Goal: Navigation & Orientation: Find specific page/section

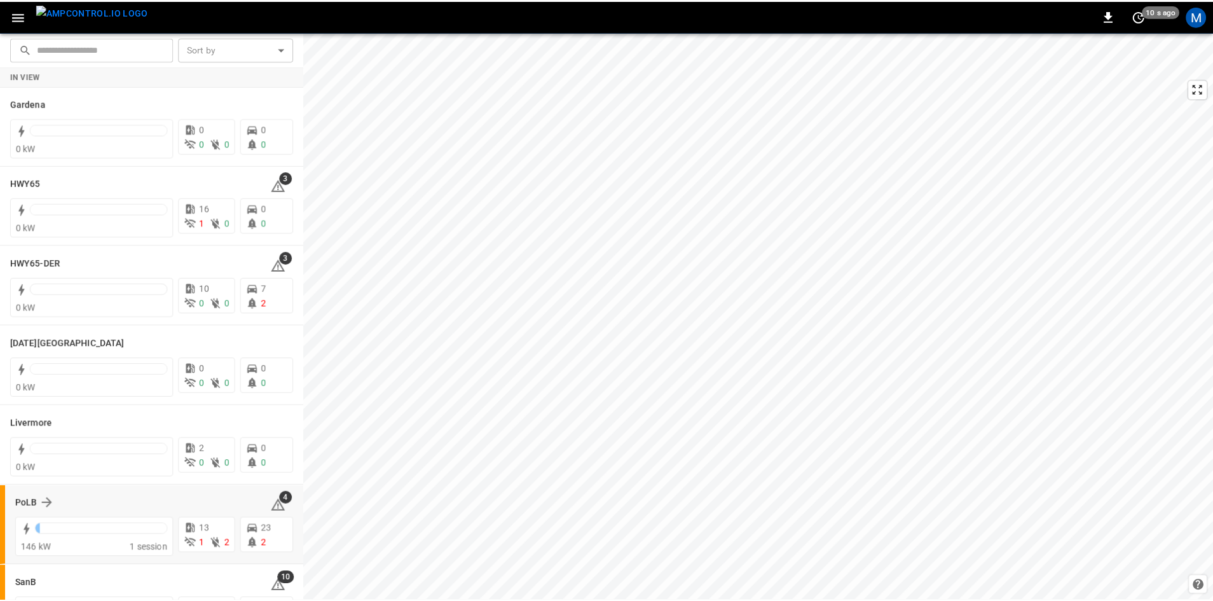
scroll to position [225, 0]
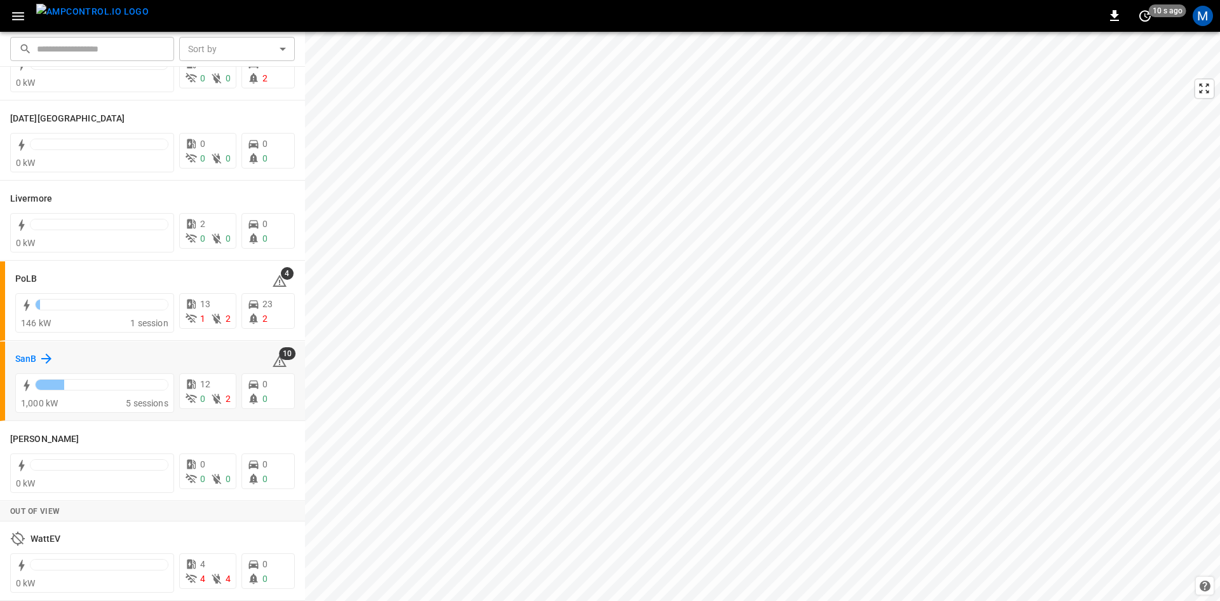
click at [46, 358] on icon at bounding box center [46, 358] width 10 height 10
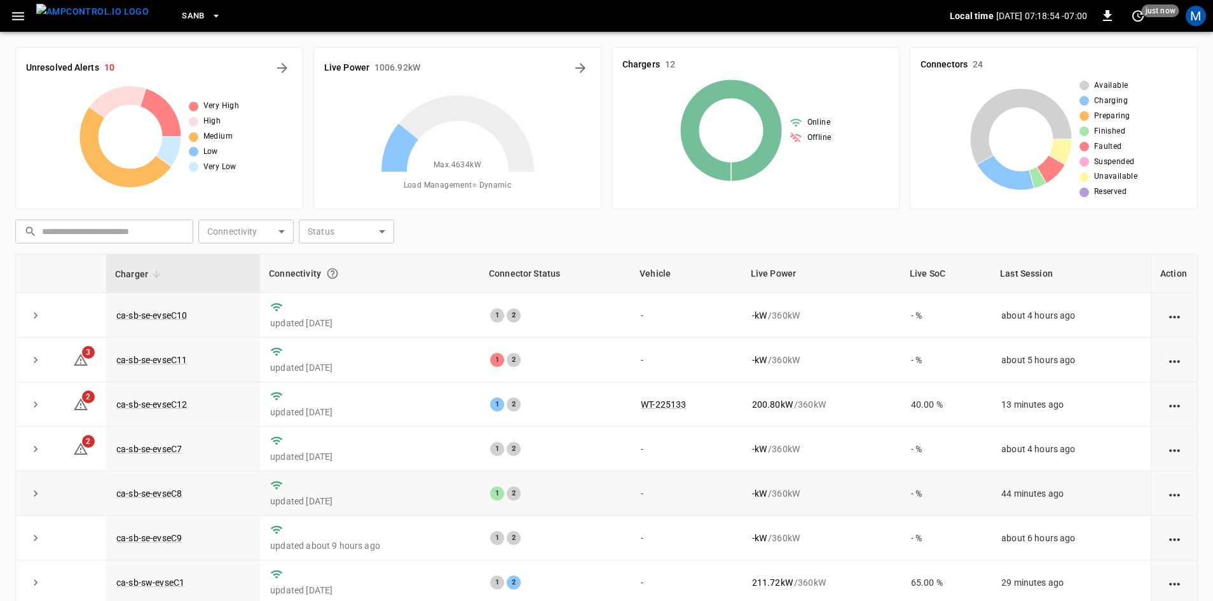
click at [167, 487] on td "ca-sb-se-evseC8" at bounding box center [183, 493] width 154 height 44
click at [167, 491] on link "ca-sb-se-evseC8" at bounding box center [149, 493] width 71 height 15
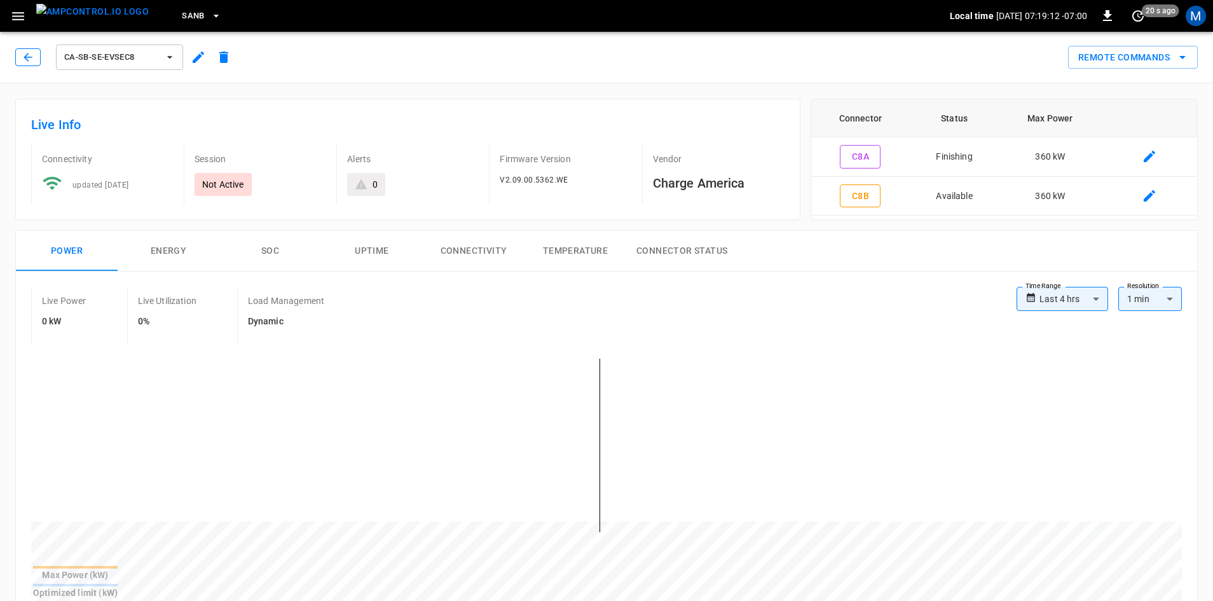
click at [34, 63] on icon "button" at bounding box center [28, 57] width 13 height 13
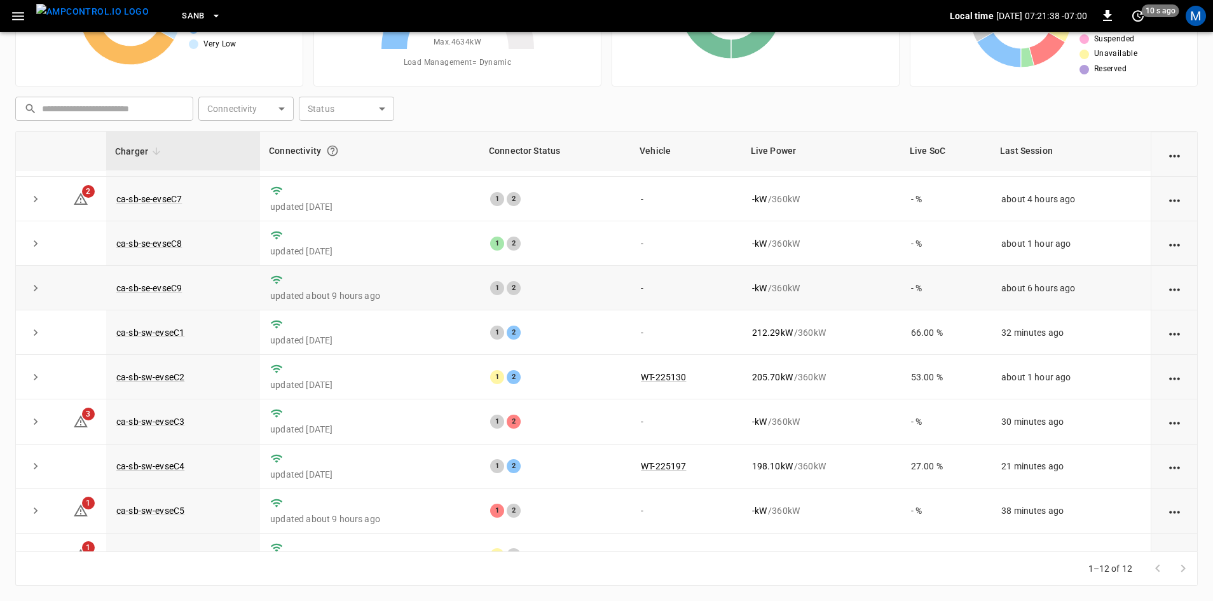
scroll to position [161, 0]
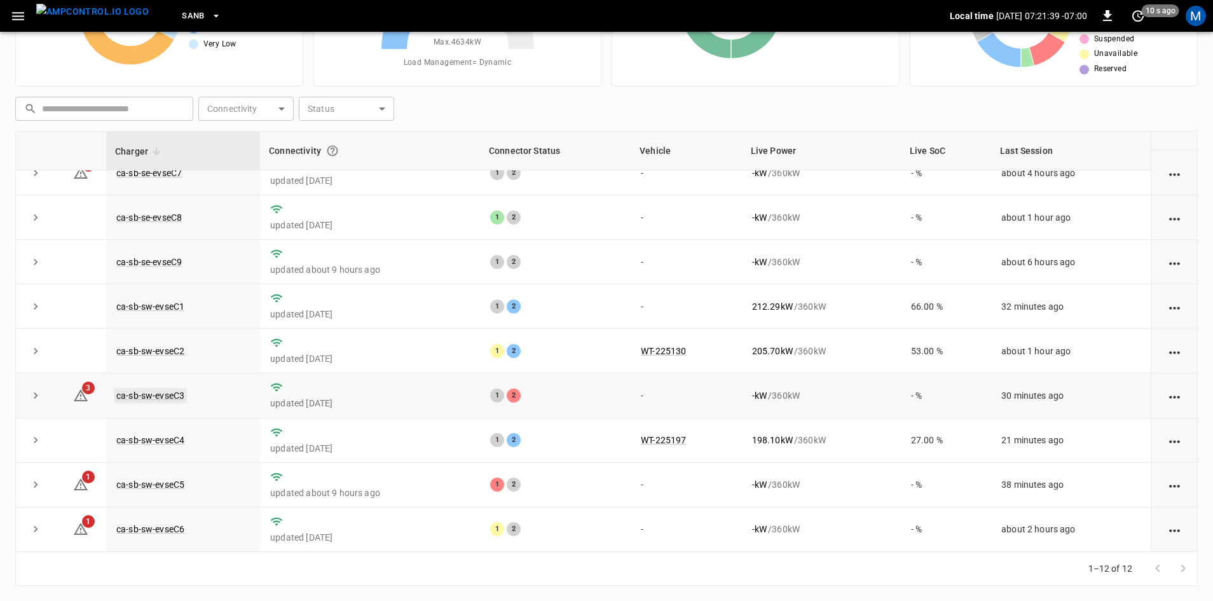
click at [163, 391] on link "ca-sb-sw-evseC3" at bounding box center [150, 395] width 73 height 15
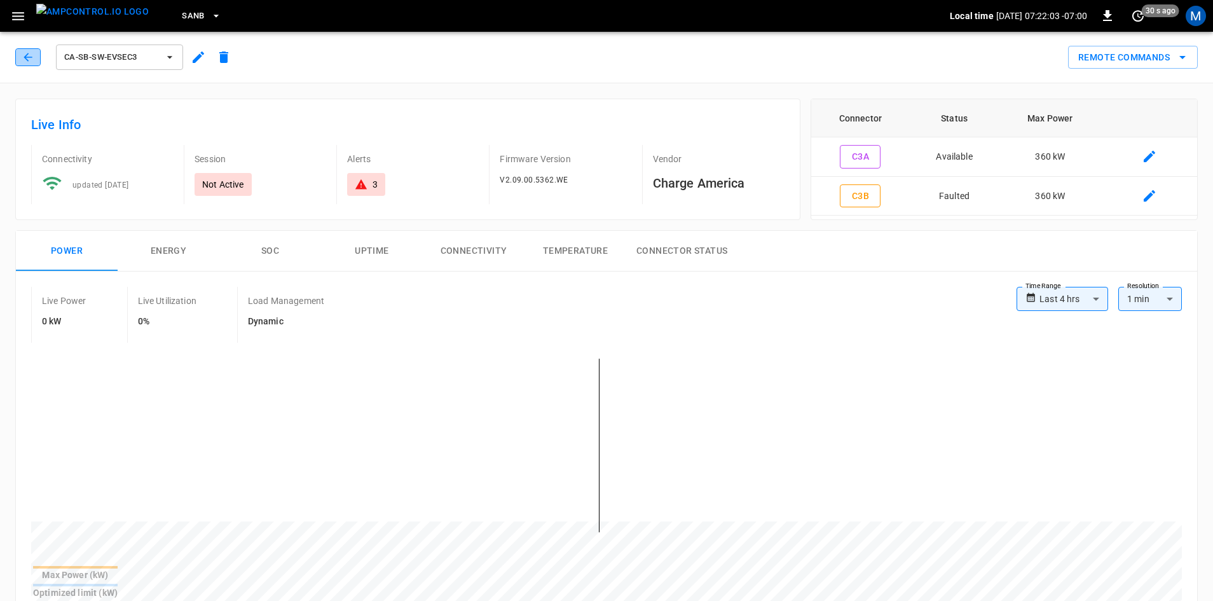
click at [24, 58] on icon "button" at bounding box center [28, 57] width 13 height 13
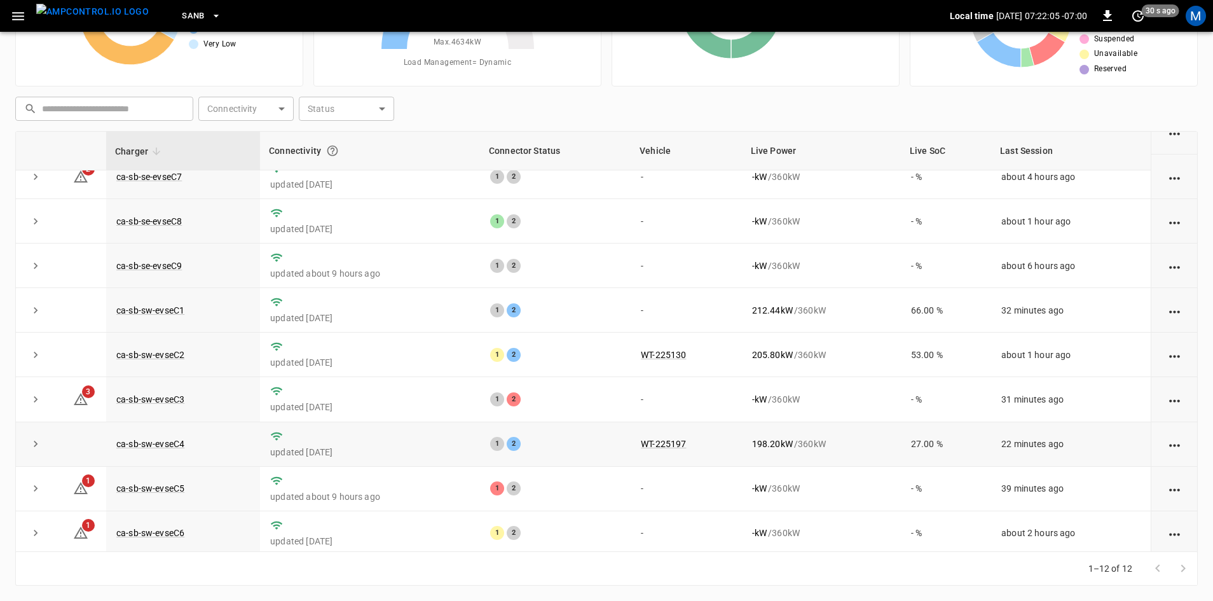
scroll to position [161, 0]
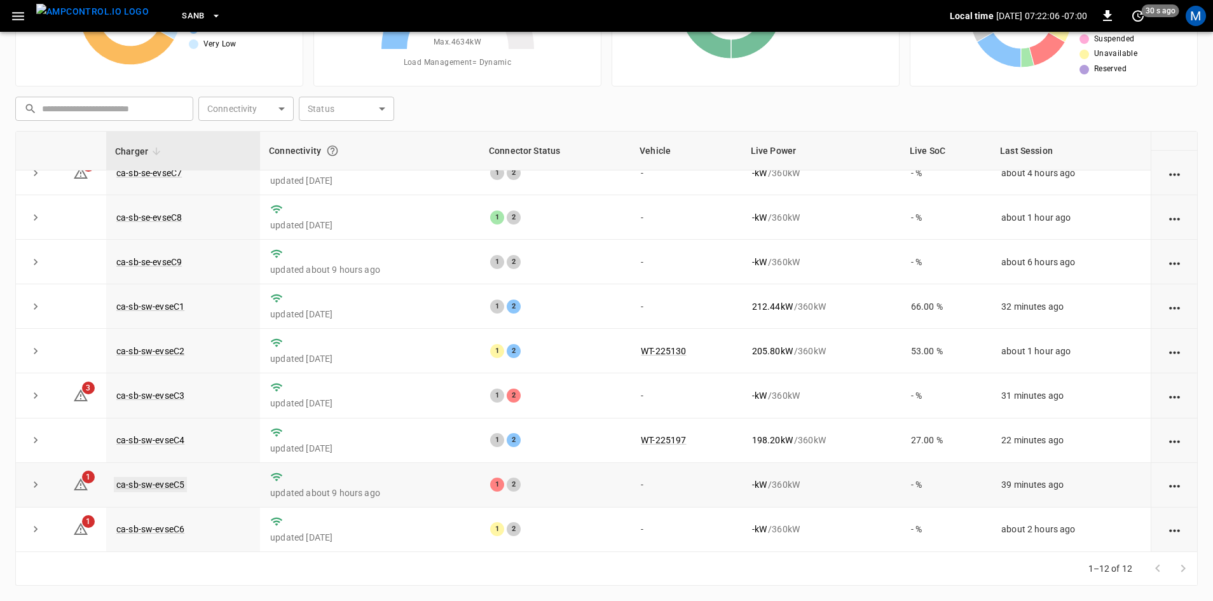
click at [162, 484] on link "ca-sb-sw-evseC5" at bounding box center [150, 484] width 73 height 15
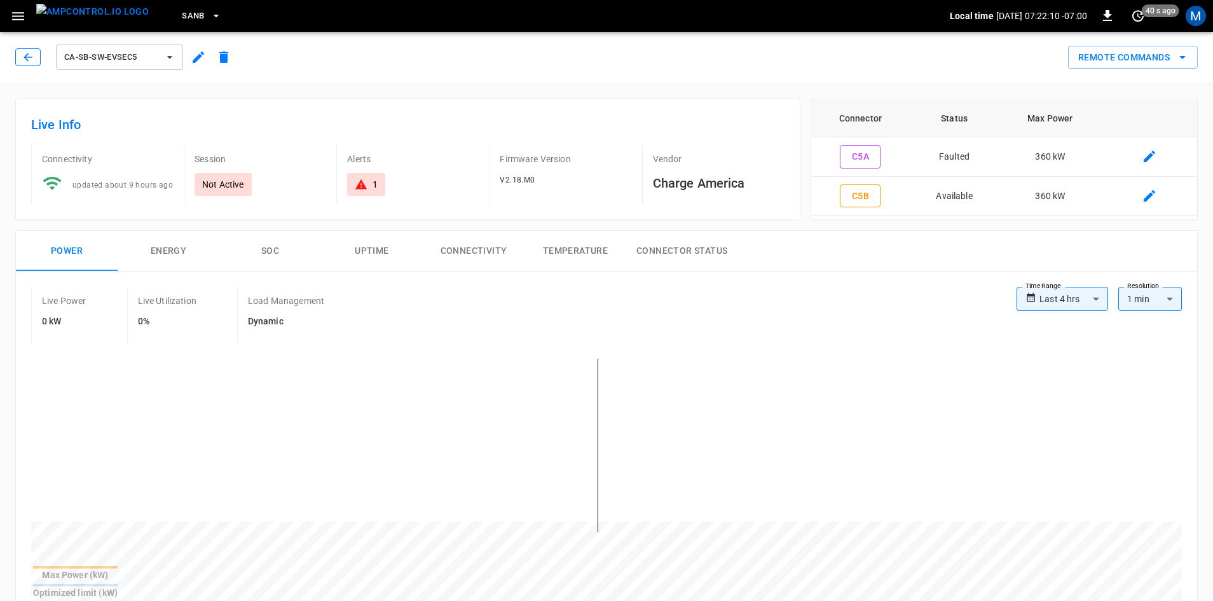
click at [23, 58] on icon "button" at bounding box center [28, 57] width 13 height 13
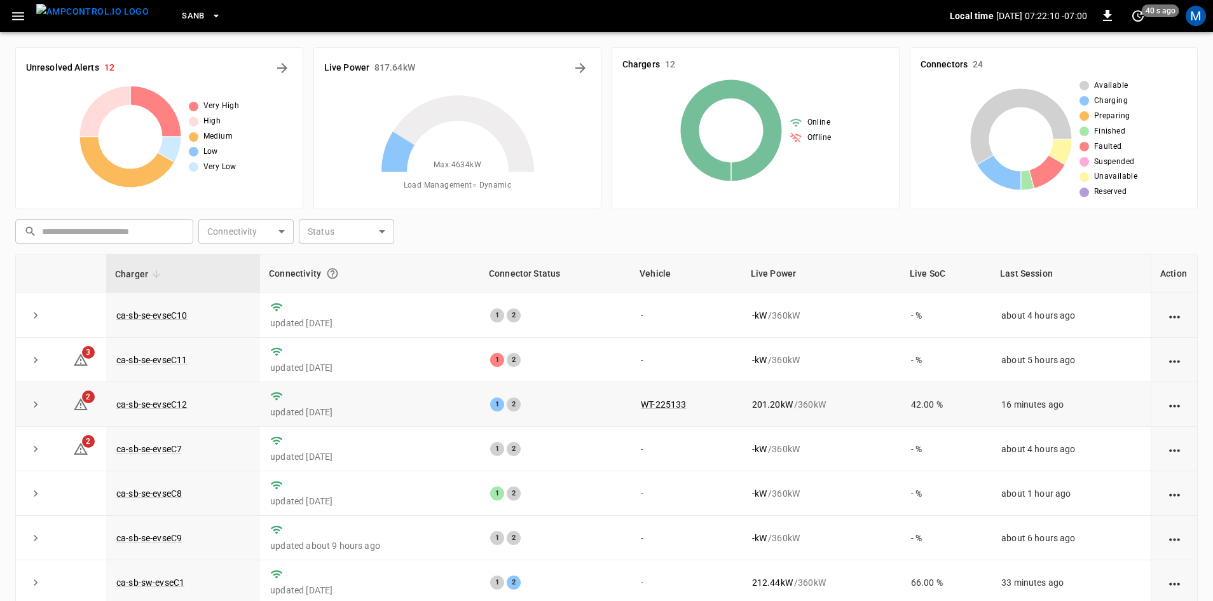
scroll to position [123, 0]
